Goal: Information Seeking & Learning: Learn about a topic

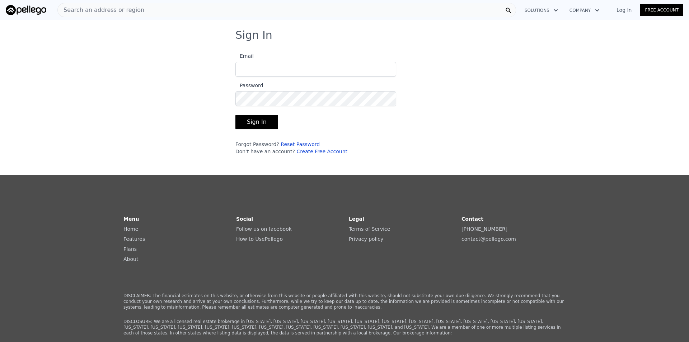
type input "[EMAIL_ADDRESS][DOMAIN_NAME]"
click at [254, 123] on button "Sign In" at bounding box center [256, 122] width 43 height 14
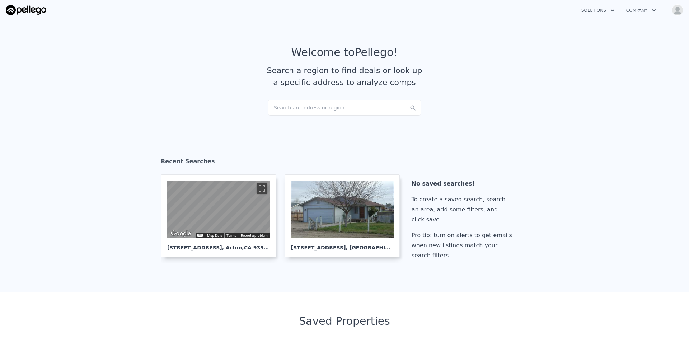
click at [314, 109] on div "Search an address or region..." at bounding box center [345, 108] width 154 height 16
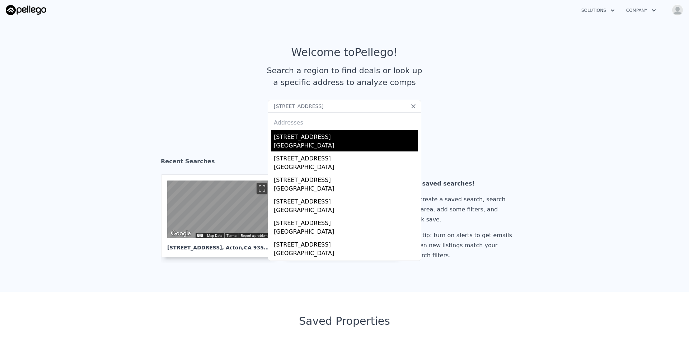
type input "[STREET_ADDRESS]"
click at [318, 137] on div "[STREET_ADDRESS]" at bounding box center [346, 135] width 144 height 11
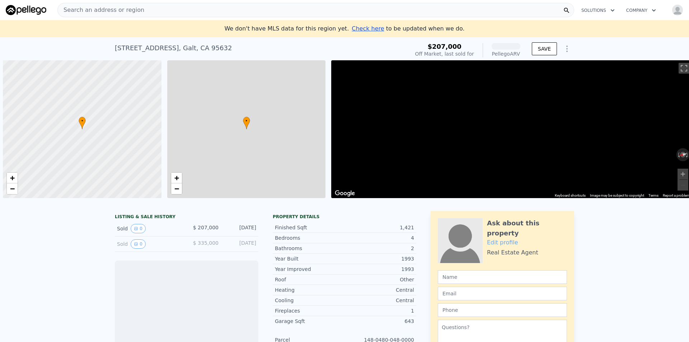
scroll to position [0, 3]
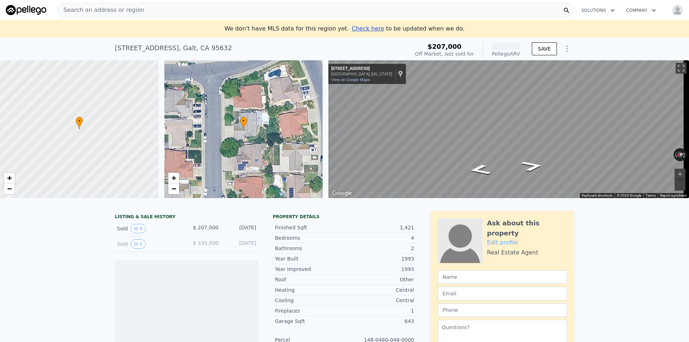
click at [251, 132] on div "• + −" at bounding box center [243, 129] width 159 height 138
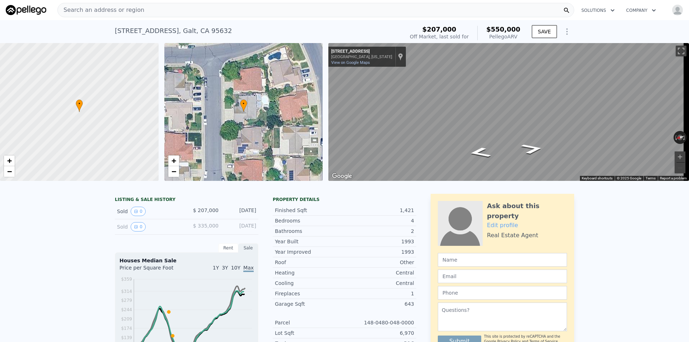
click at [249, 114] on div "• + −" at bounding box center [243, 112] width 159 height 138
click at [267, 117] on div "• + −" at bounding box center [243, 112] width 159 height 138
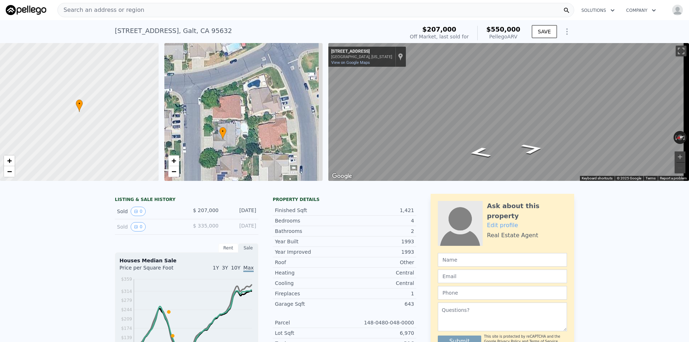
drag, startPoint x: 263, startPoint y: 118, endPoint x: 242, endPoint y: 146, distance: 34.6
click at [242, 146] on div "• + −" at bounding box center [243, 112] width 159 height 138
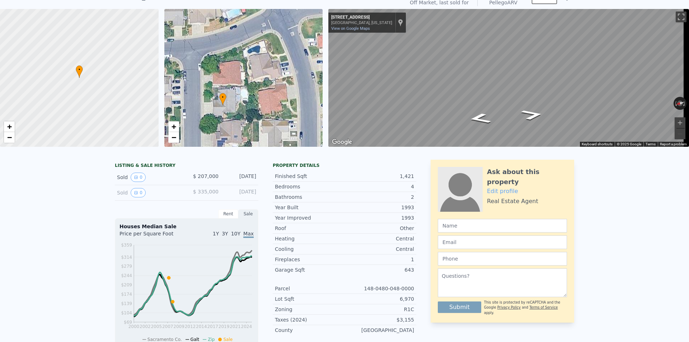
scroll to position [3, 0]
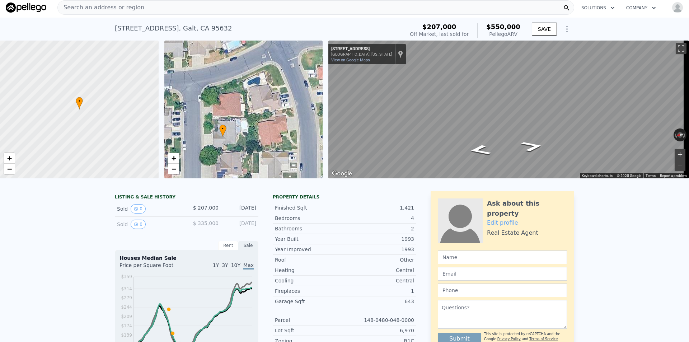
click at [678, 153] on button "Zoom in" at bounding box center [679, 154] width 11 height 11
click at [660, 134] on div "← Move left → Move right ↑ Move up ↓ Move down + Zoom in - Zoom out [STREET_ADD…" at bounding box center [508, 110] width 361 height 138
drag, startPoint x: 223, startPoint y: 27, endPoint x: 144, endPoint y: 31, distance: 79.4
click at [144, 31] on div "[STREET_ADDRESS] Sold [DATE] for $207k (~ARV $550k )" at bounding box center [258, 30] width 286 height 20
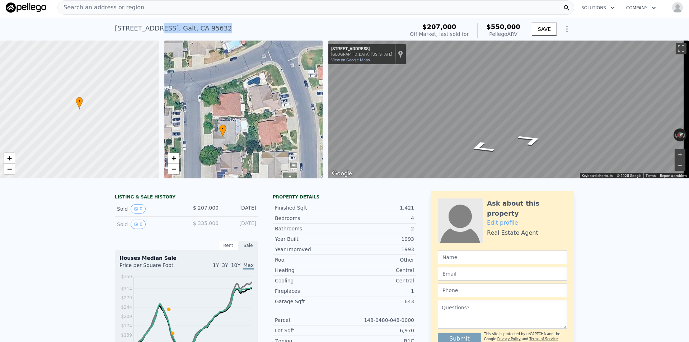
click at [291, 101] on div "• + − • + − ← Move left → Move right ↑ Move up ↓ Move down + Zoom in - Zoom out…" at bounding box center [344, 110] width 689 height 138
click at [325, 97] on div "← Move left → Move right ↑ Move up ↓ Move down + Zoom in - Zoom out [STREET_ADD…" at bounding box center [505, 110] width 361 height 138
